Goal: Information Seeking & Learning: Learn about a topic

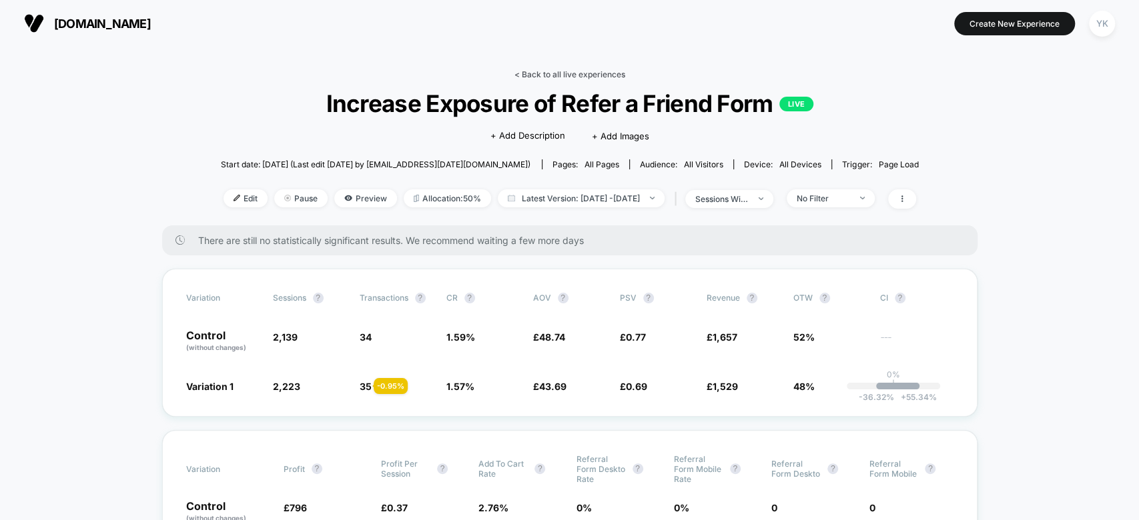
click at [536, 73] on link "< Back to all live experiences" at bounding box center [569, 74] width 111 height 10
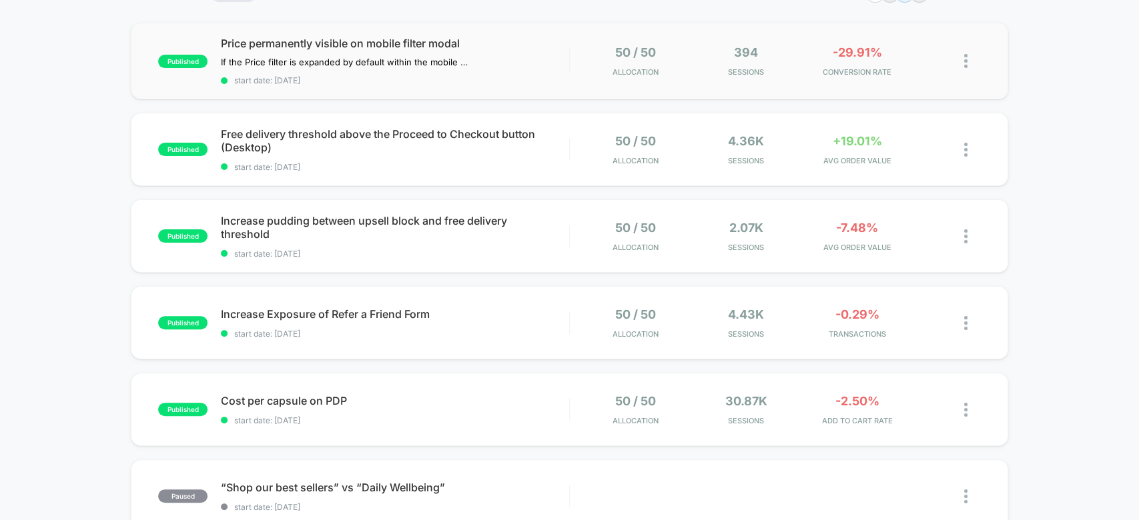
click at [824, 85] on div "published Price permanently visible on mobile filter modal If the Price filter …" at bounding box center [569, 61] width 876 height 77
